Goal: Information Seeking & Learning: Find specific page/section

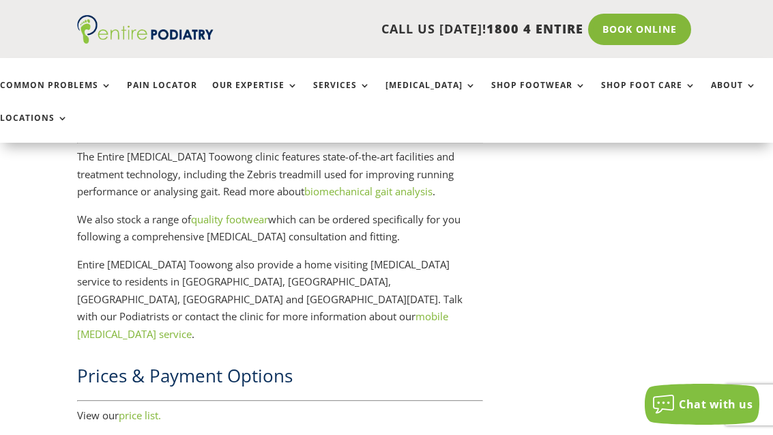
scroll to position [2408, 0]
click at [134, 409] on link "price list." at bounding box center [140, 416] width 42 height 14
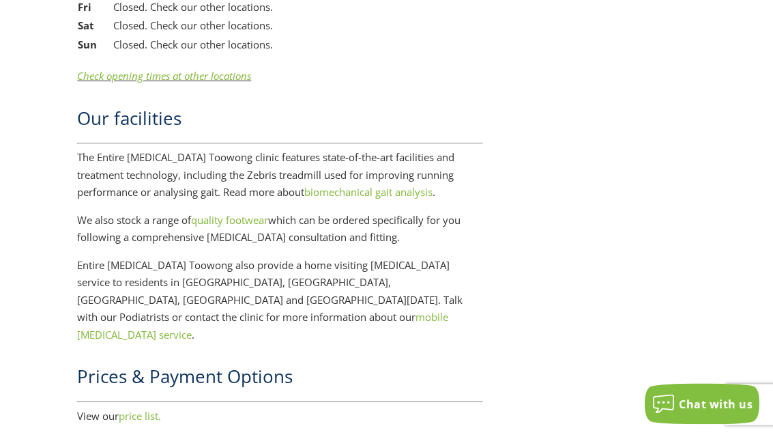
scroll to position [2452, 0]
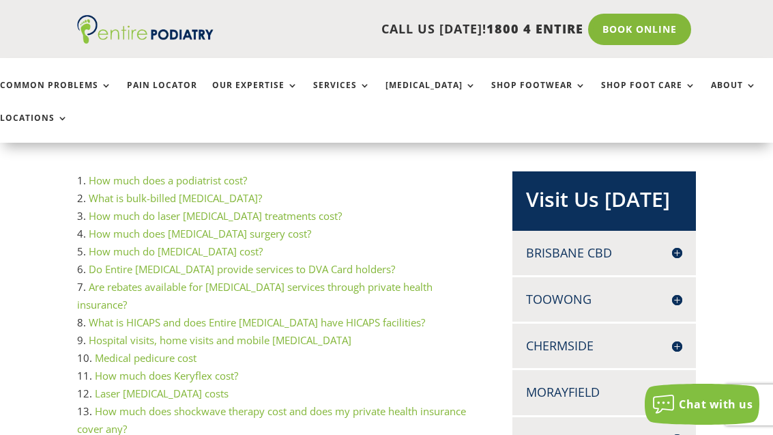
scroll to position [242, 0]
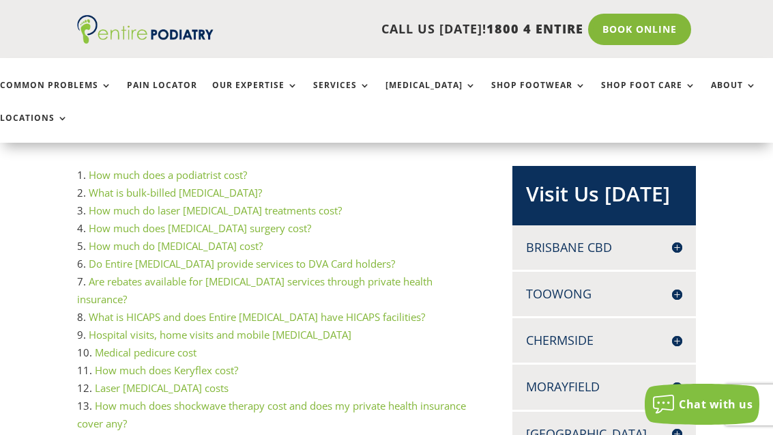
click at [128, 234] on link "How much does ingrown toenail surgery cost?" at bounding box center [200, 228] width 222 height 14
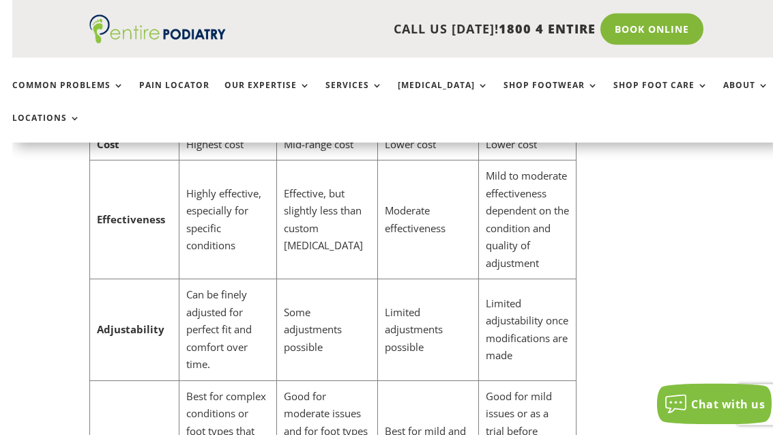
scroll to position [5024, 0]
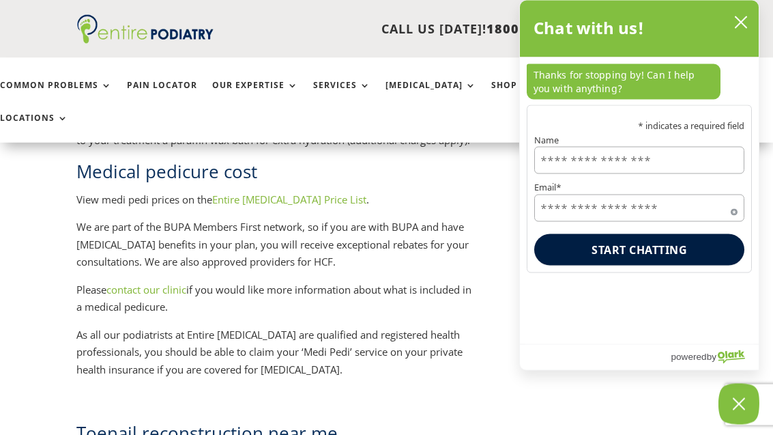
scroll to position [2023, 1]
click at [274, 192] on link "Entire [MEDICAL_DATA] Price List" at bounding box center [289, 199] width 154 height 14
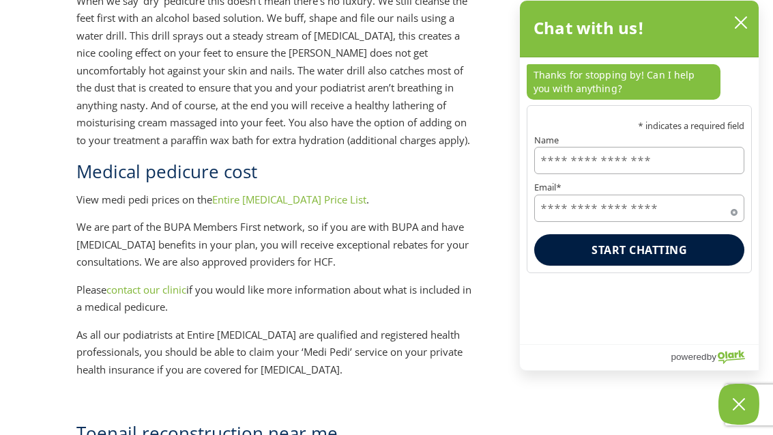
scroll to position [2067, 1]
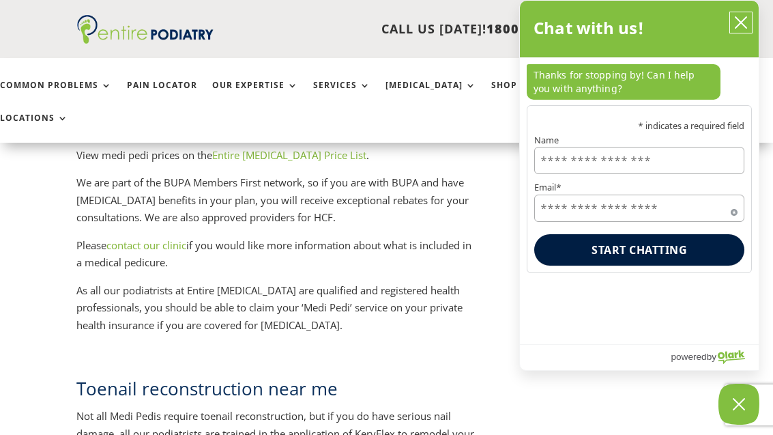
click at [742, 27] on icon "close chatbox" at bounding box center [741, 23] width 14 height 14
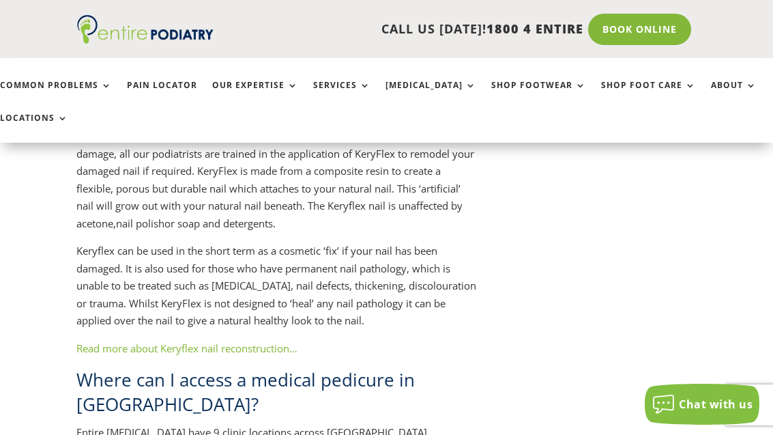
scroll to position [2336, 1]
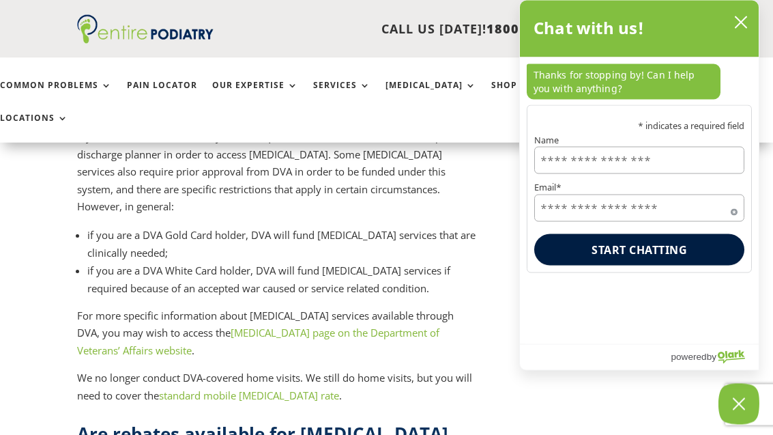
scroll to position [5553, 0]
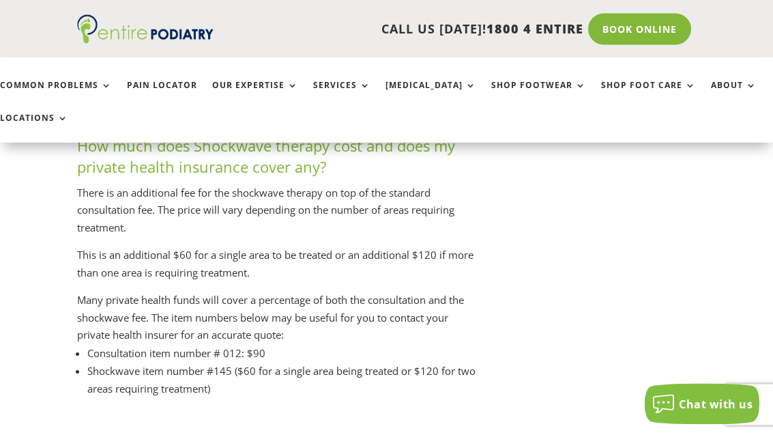
scroll to position [7102, 0]
click at [156, 184] on h3 "How much does Shockwave therapy cost and does my private health insurance cover…" at bounding box center [277, 159] width 401 height 49
click at [172, 184] on h3 "How much does Shockwave therapy cost and does my private health insurance cover…" at bounding box center [277, 159] width 401 height 49
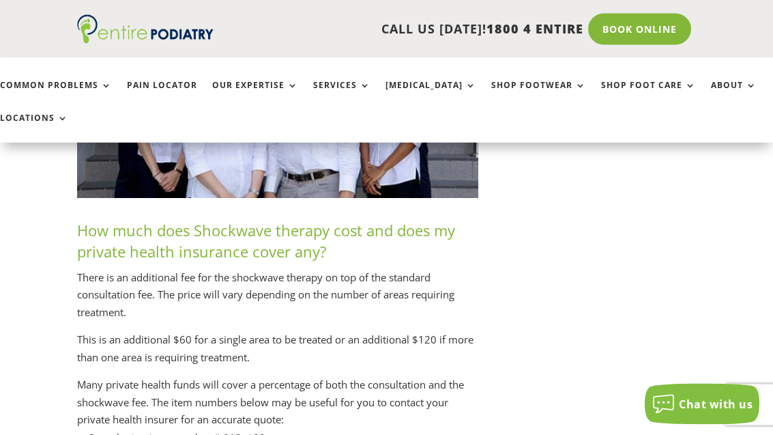
scroll to position [7049, 0]
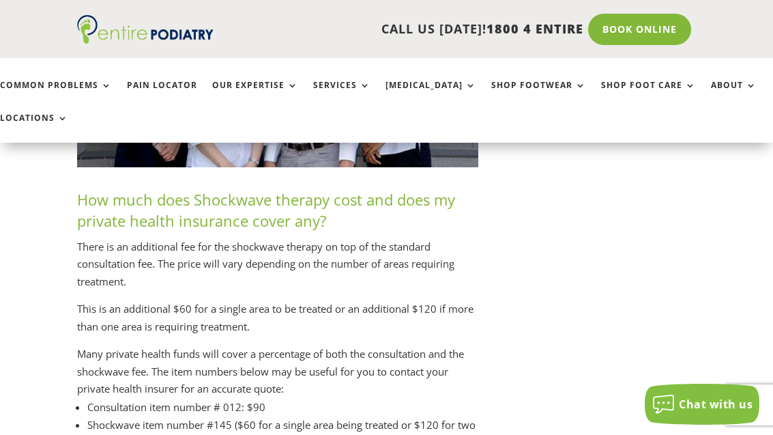
click at [330, 80] on link "Services" at bounding box center [341, 94] width 57 height 29
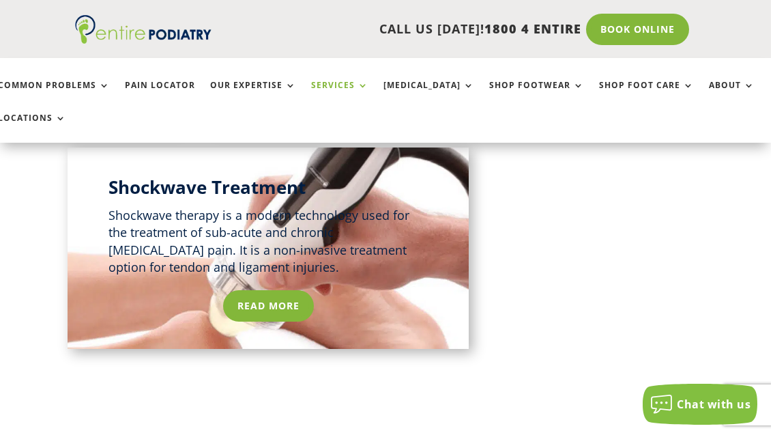
scroll to position [1392, 8]
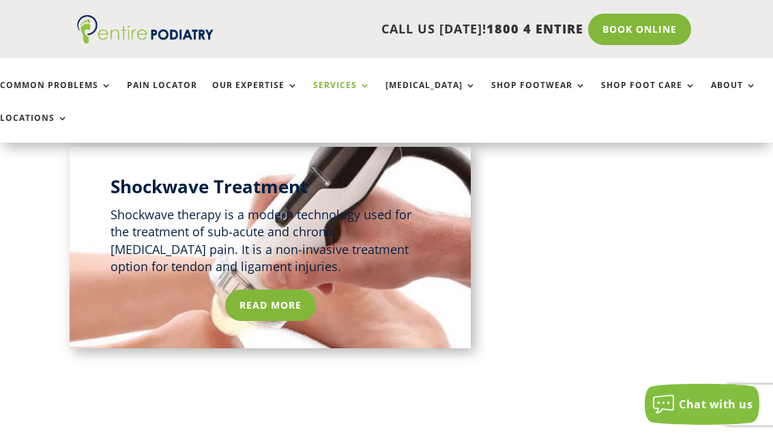
click at [243, 299] on link "Read More" at bounding box center [270, 304] width 91 height 31
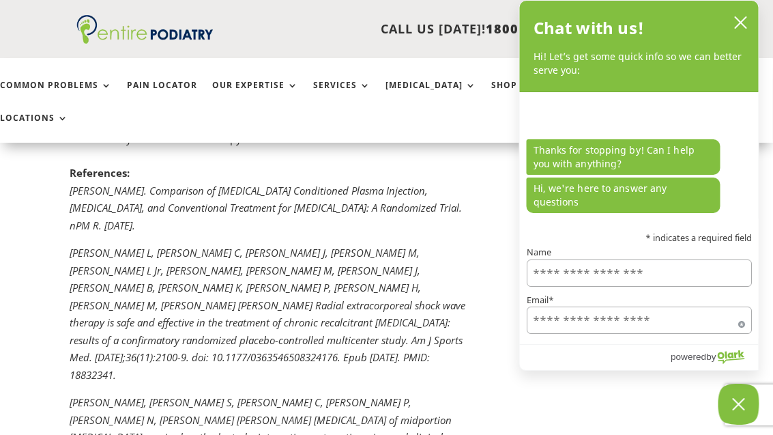
scroll to position [3701, 8]
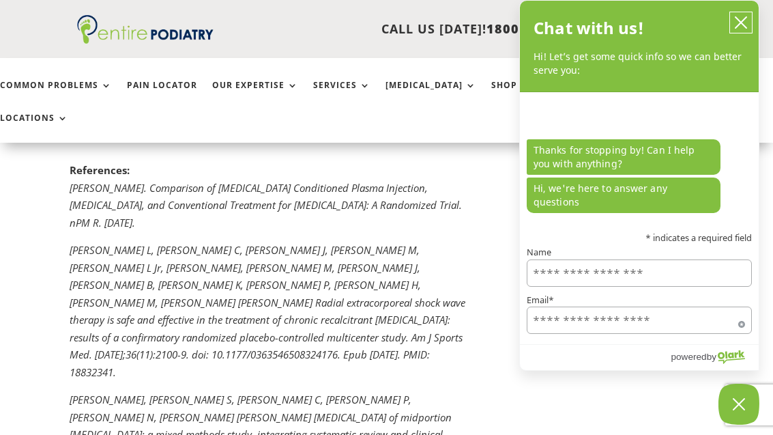
click at [732, 21] on button "close chatbox" at bounding box center [741, 22] width 22 height 20
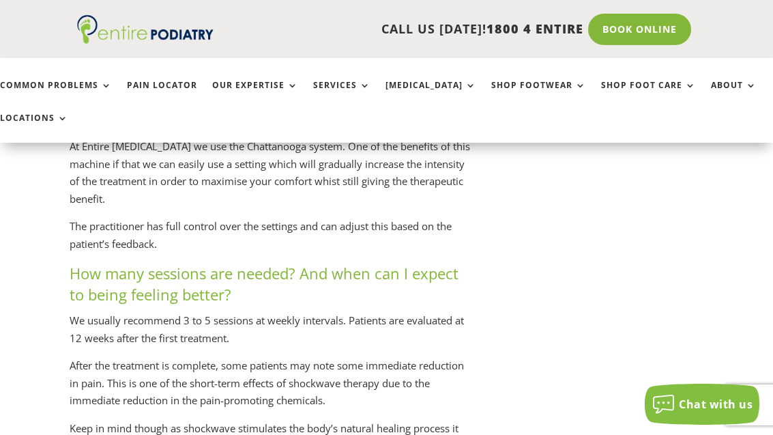
scroll to position [2755, 8]
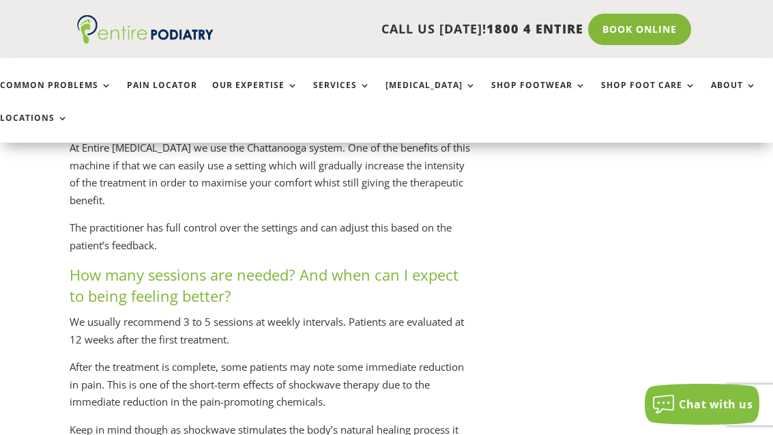
click at [46, 117] on link "Locations" at bounding box center [34, 127] width 68 height 29
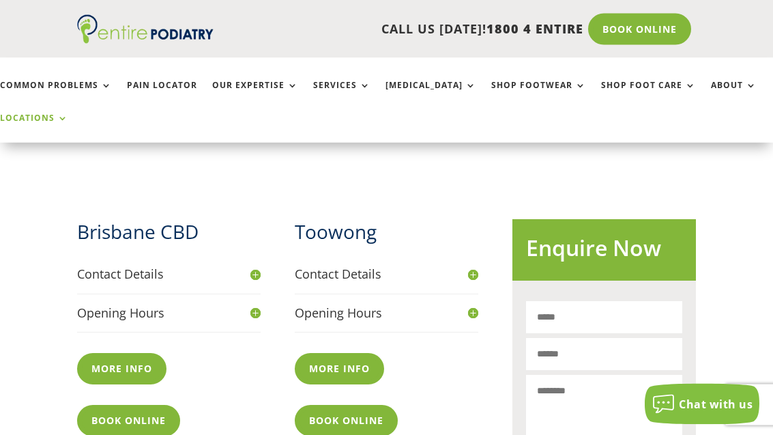
scroll to position [455, 0]
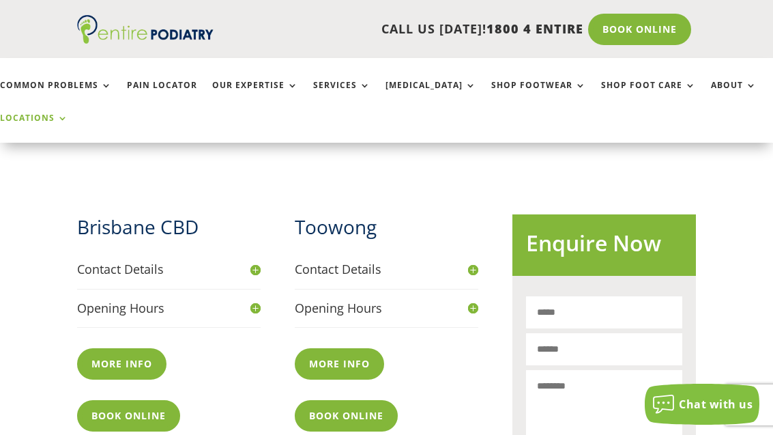
click at [338, 231] on h2 "Toowong" at bounding box center [386, 230] width 183 height 33
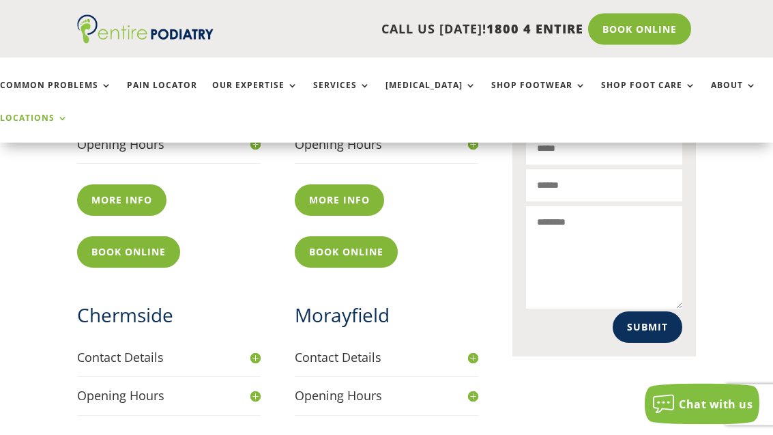
scroll to position [619, 0]
click at [327, 196] on link "More info" at bounding box center [339, 199] width 89 height 31
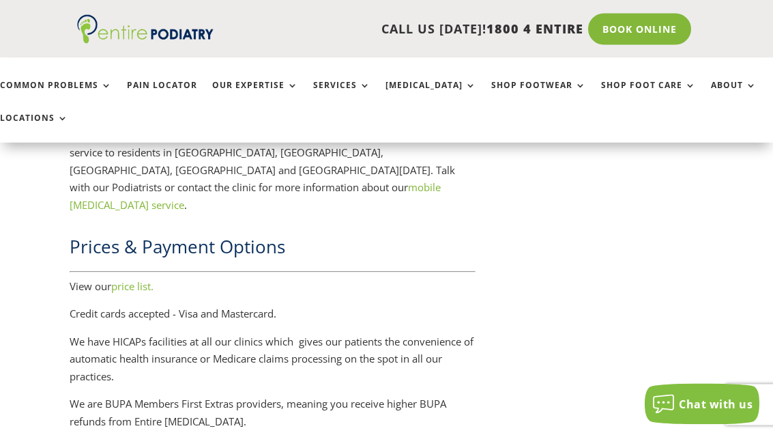
scroll to position [2541, 8]
